Goal: Navigation & Orientation: Find specific page/section

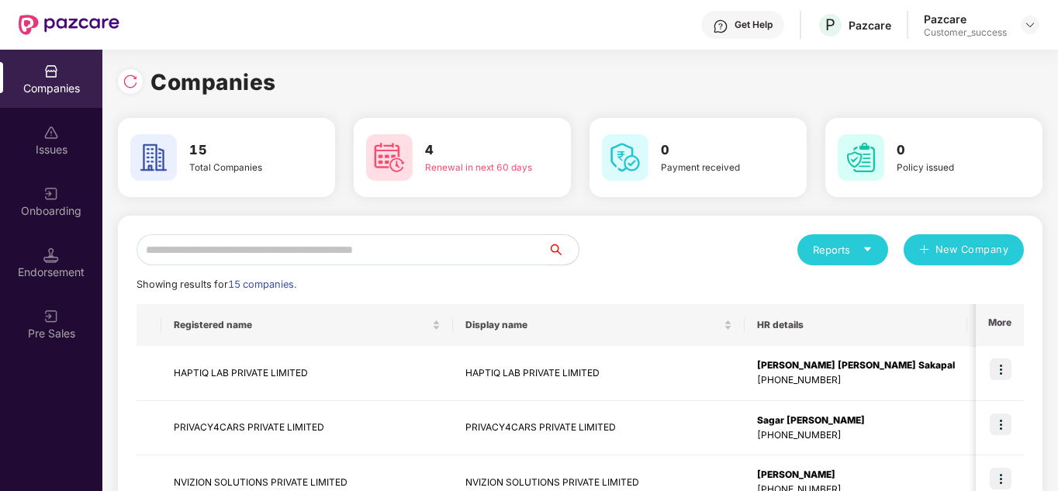
scroll to position [216, 0]
click at [718, 237] on div "Reports New Company" at bounding box center [802, 249] width 444 height 31
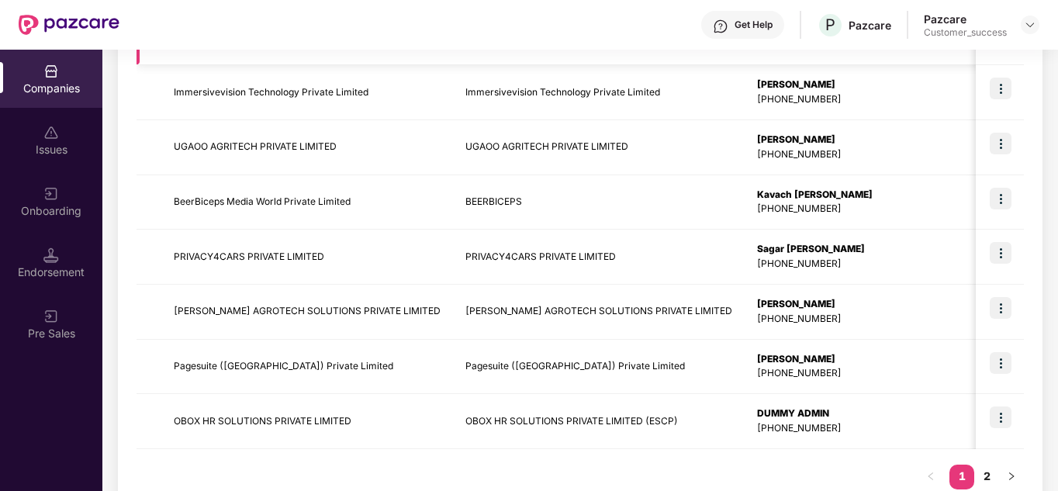
scroll to position [490, 0]
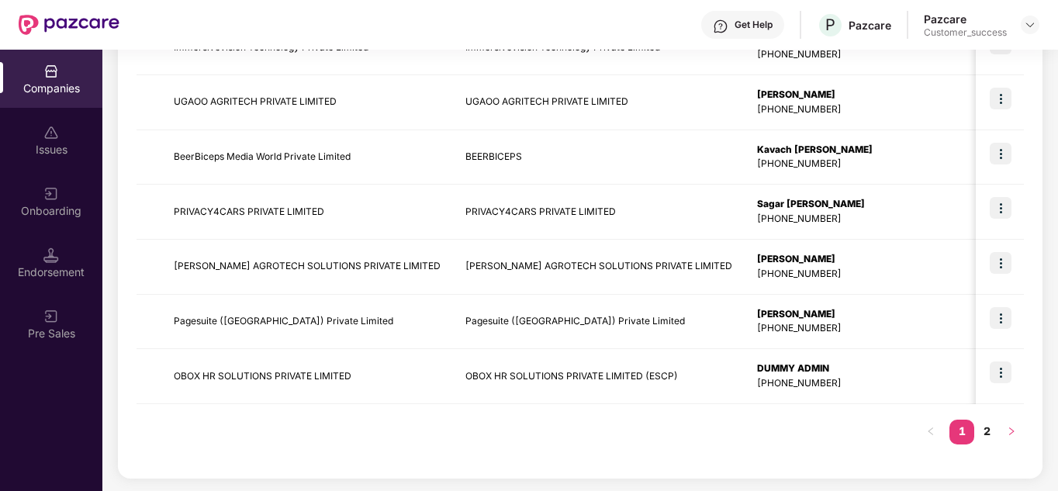
click at [1014, 428] on icon "right" at bounding box center [1011, 431] width 9 height 9
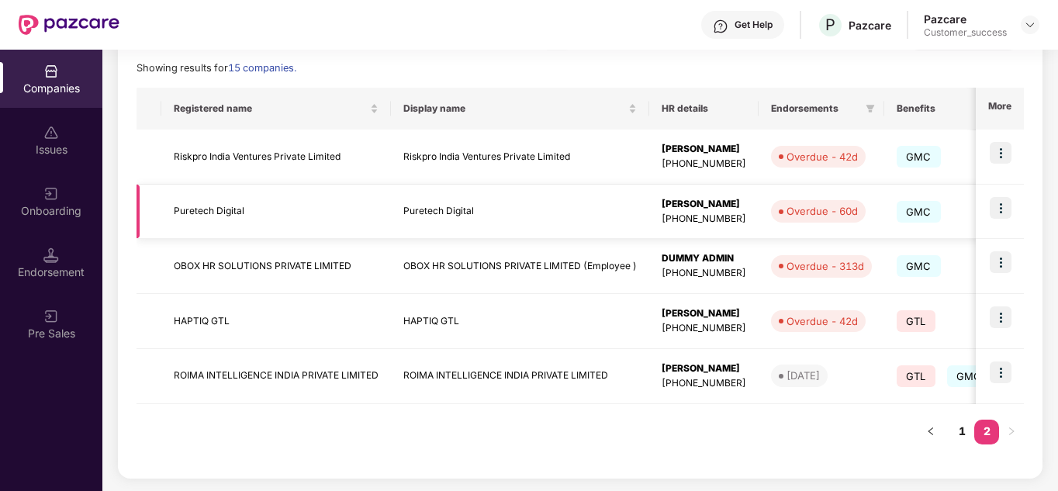
click at [538, 218] on td "Puretech Digital" at bounding box center [520, 212] width 258 height 55
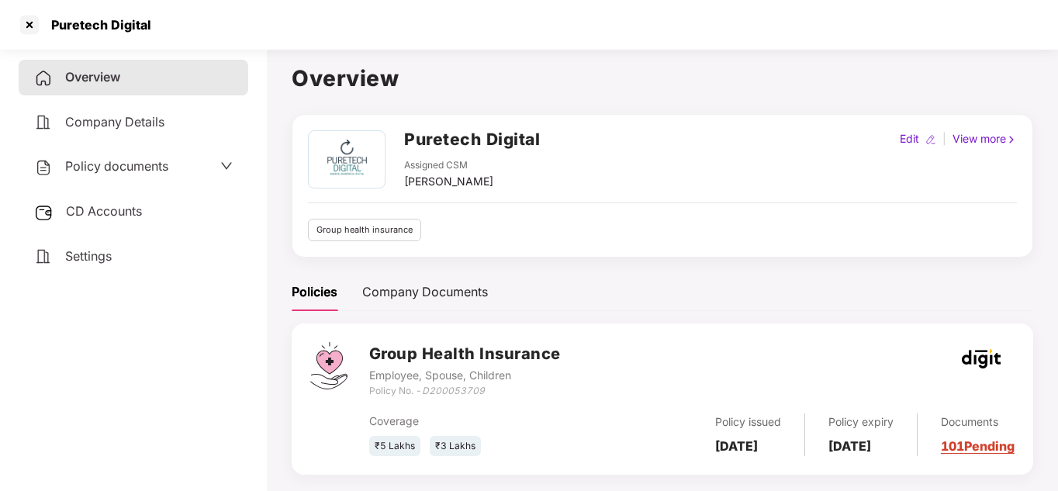
click at [632, 264] on div "Puretech Digital Assigned CSM Divya Chandraprakash Pardhi Edit | View more Grou…" at bounding box center [663, 303] width 742 height 379
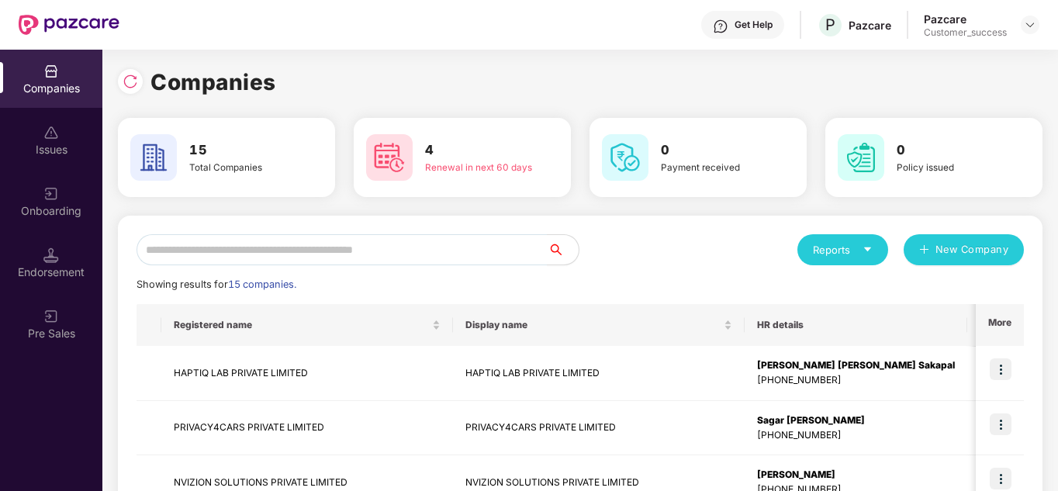
scroll to position [0, 0]
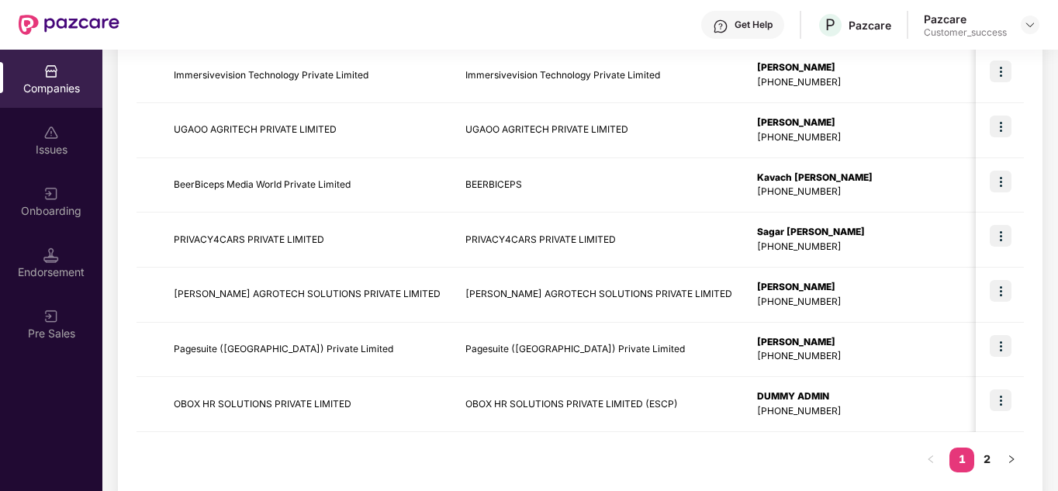
scroll to position [490, 0]
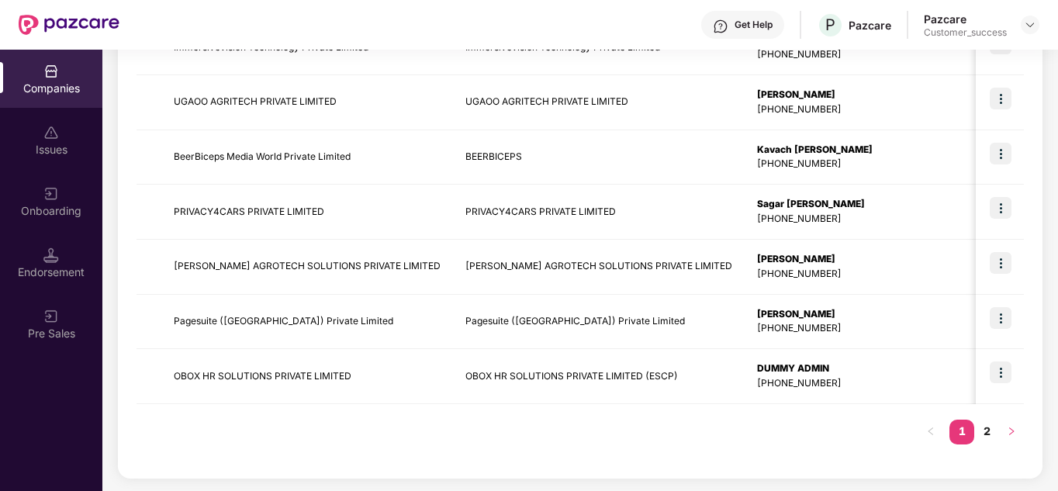
click at [1007, 432] on icon "right" at bounding box center [1011, 431] width 9 height 9
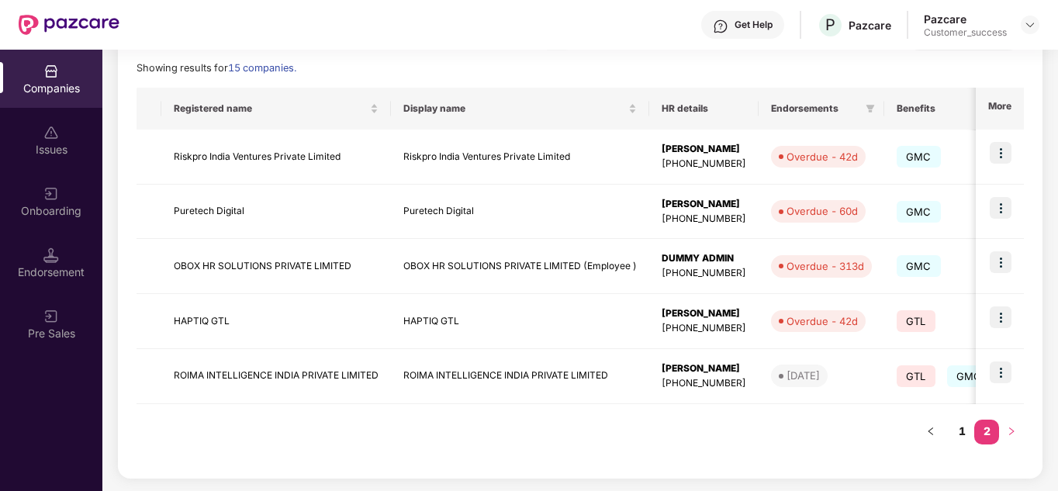
scroll to position [216, 0]
click at [1009, 205] on img at bounding box center [1001, 208] width 22 height 22
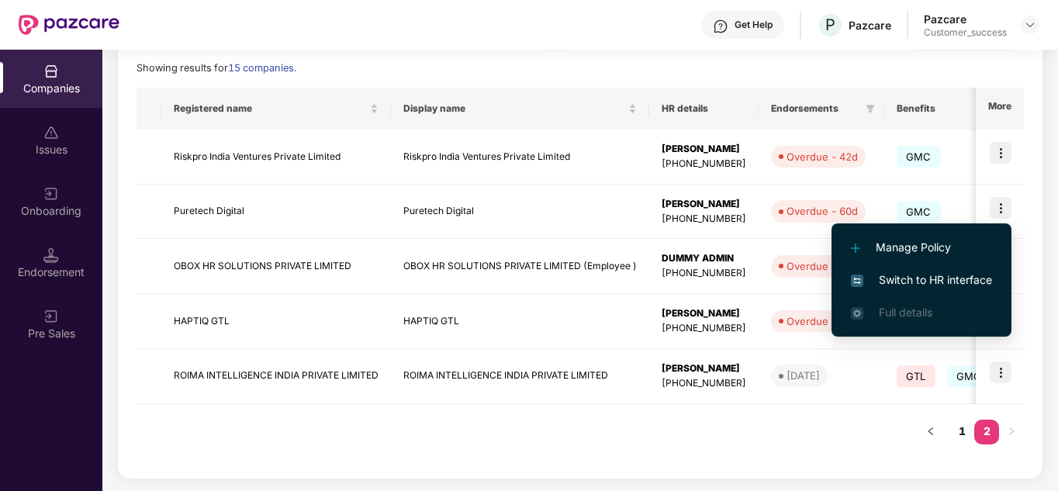
click at [902, 280] on span "Switch to HR interface" at bounding box center [921, 280] width 141 height 17
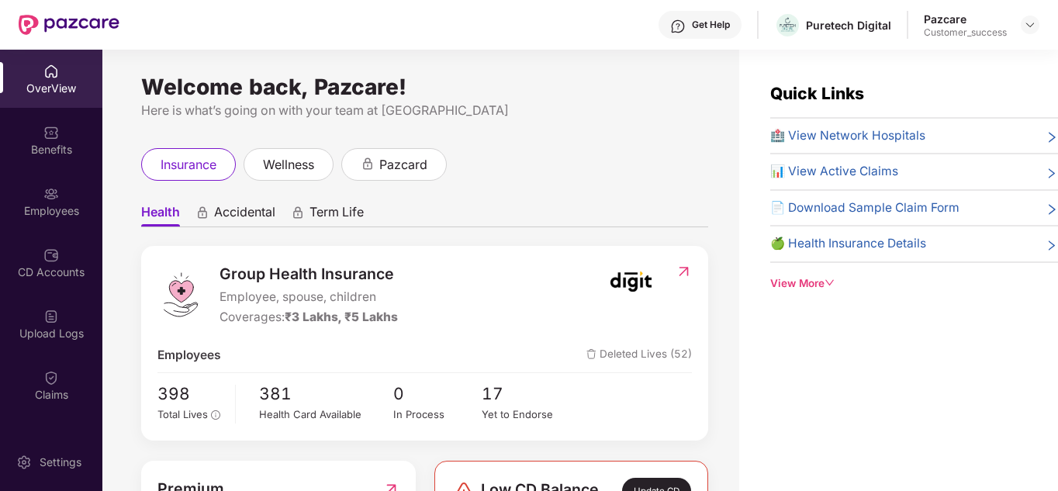
click at [874, 345] on div "Quick Links 🏥 View Network Hospitals 📊 View Active Claims 📄 Download Sample Cla…" at bounding box center [898, 295] width 319 height 491
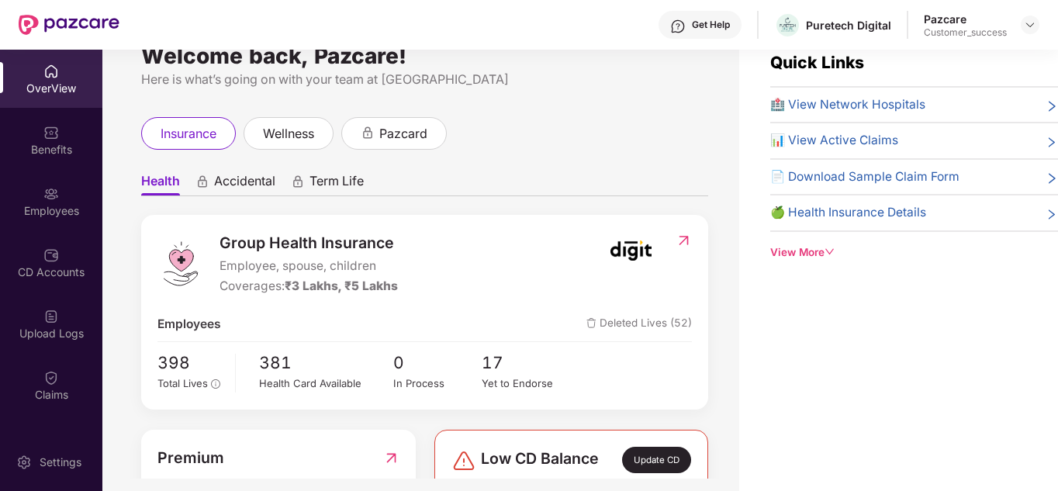
scroll to position [50, 0]
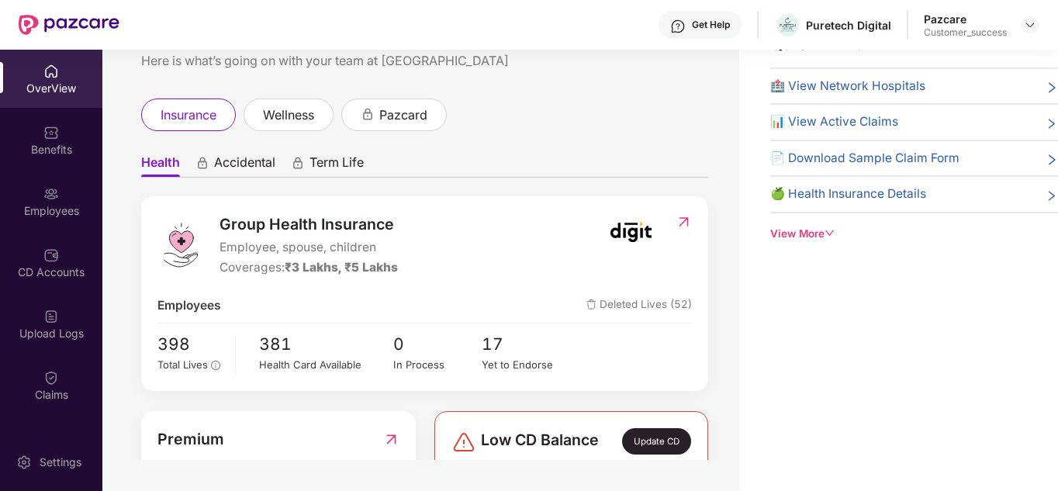
click at [815, 345] on div "Quick Links 🏥 View Network Hospitals 📊 View Active Claims 📄 Download Sample Cla…" at bounding box center [898, 245] width 319 height 491
click at [33, 277] on div "CD Accounts" at bounding box center [51, 273] width 102 height 16
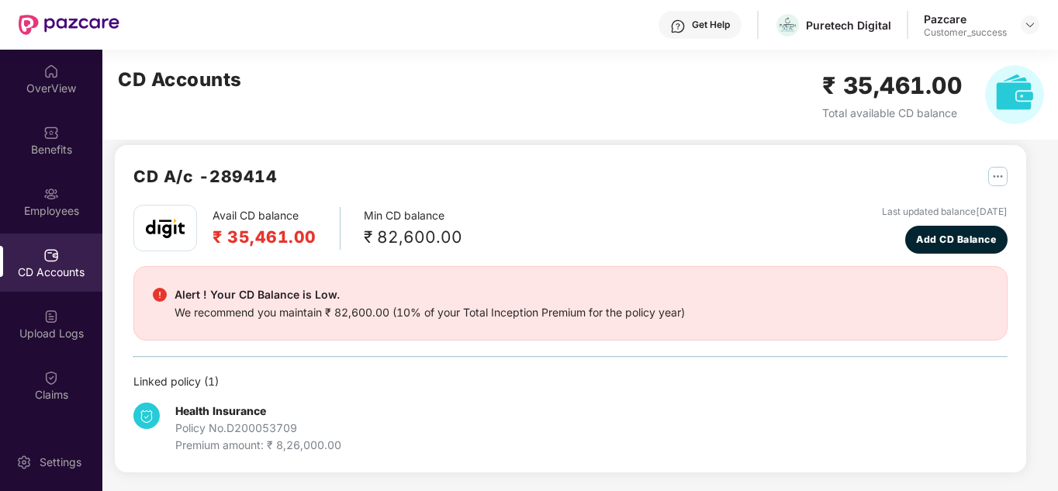
scroll to position [13, 0]
click at [44, 317] on img at bounding box center [51, 317] width 16 height 16
